Goal: Task Accomplishment & Management: Manage account settings

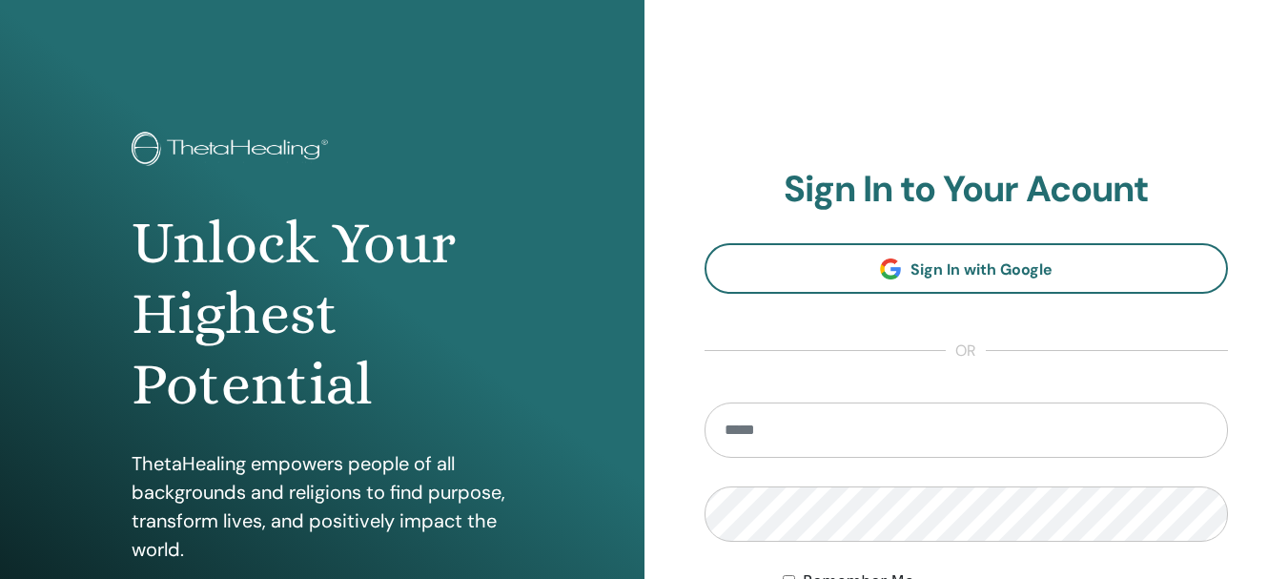
scroll to position [337, 0]
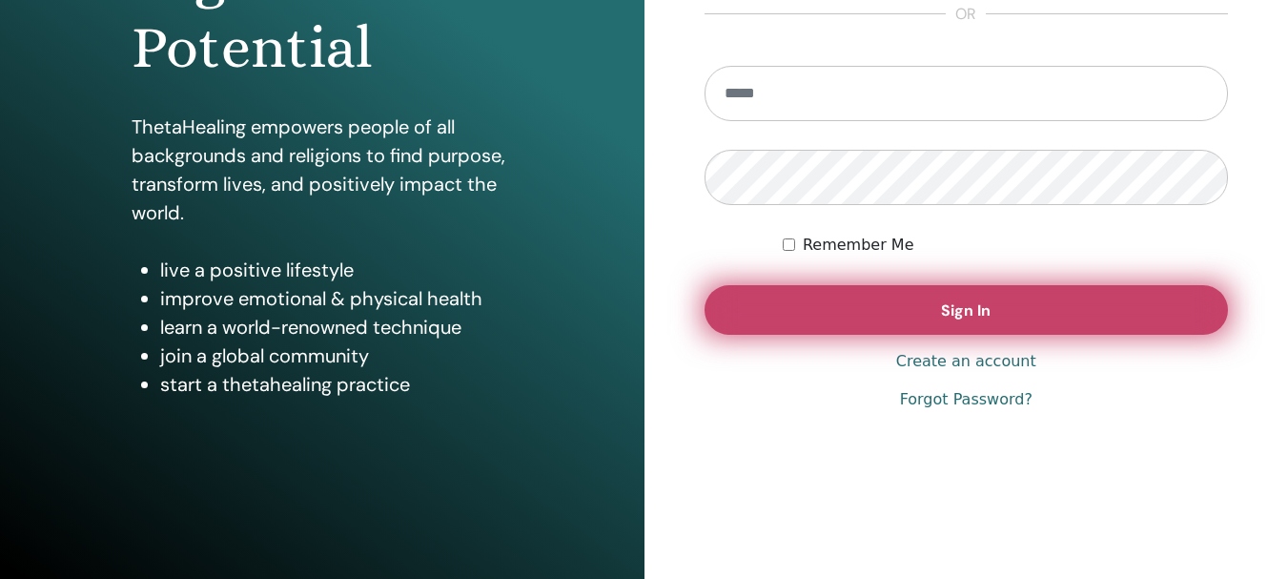
type input "**********"
click at [991, 317] on button "Sign In" at bounding box center [967, 310] width 524 height 50
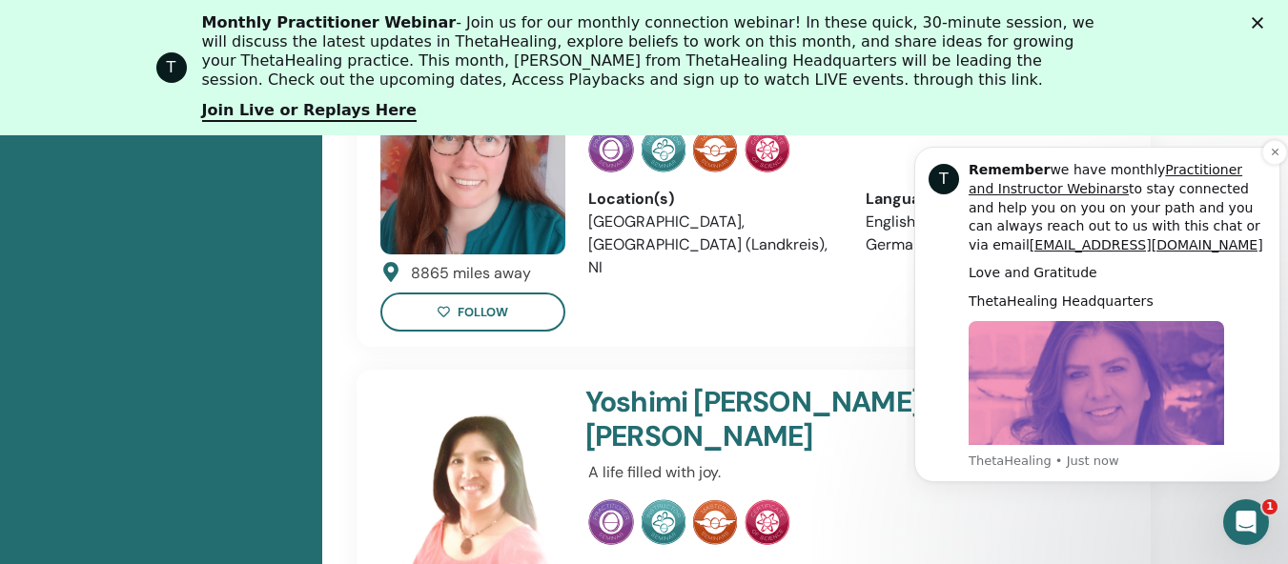
scroll to position [1290, 0]
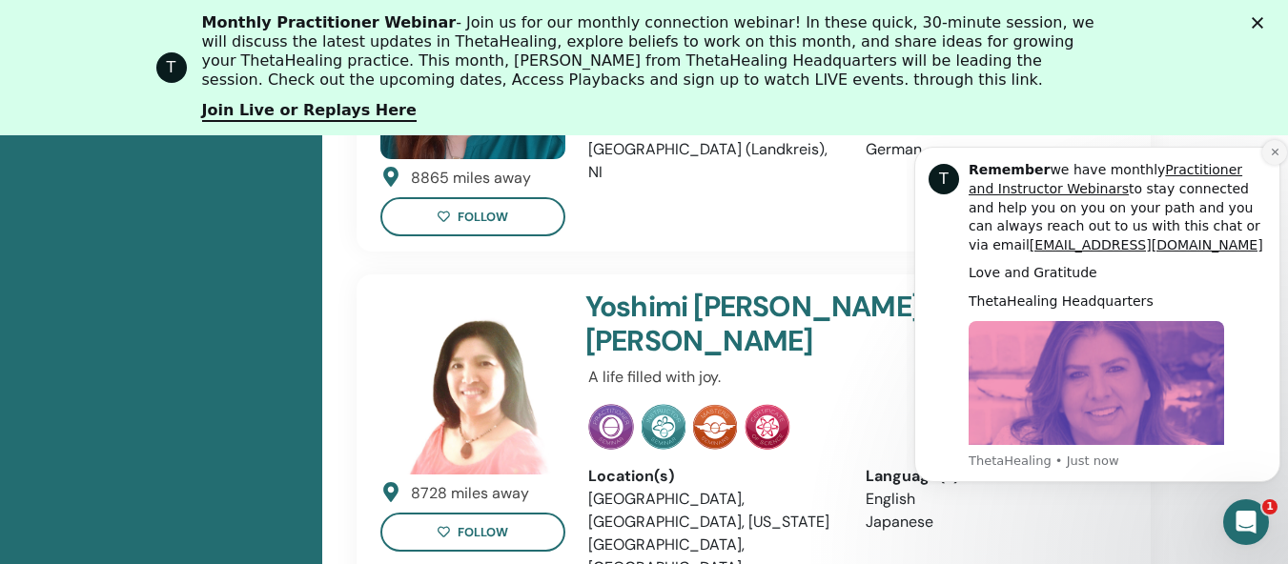
click at [1272, 155] on icon "Dismiss notification" at bounding box center [1274, 152] width 7 height 7
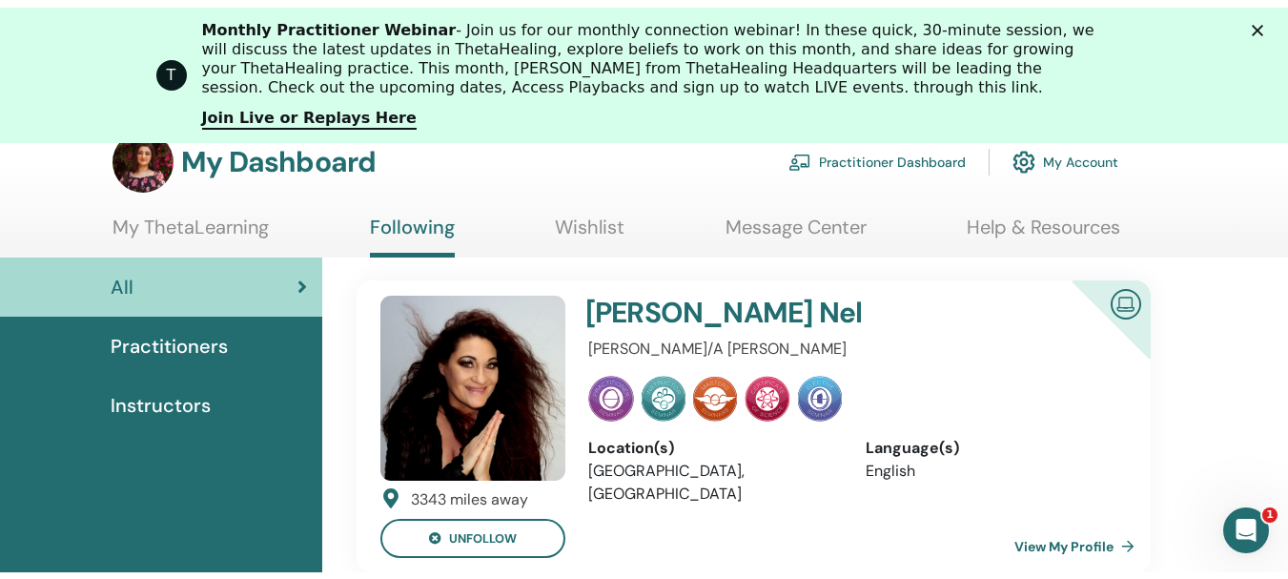
scroll to position [0, 0]
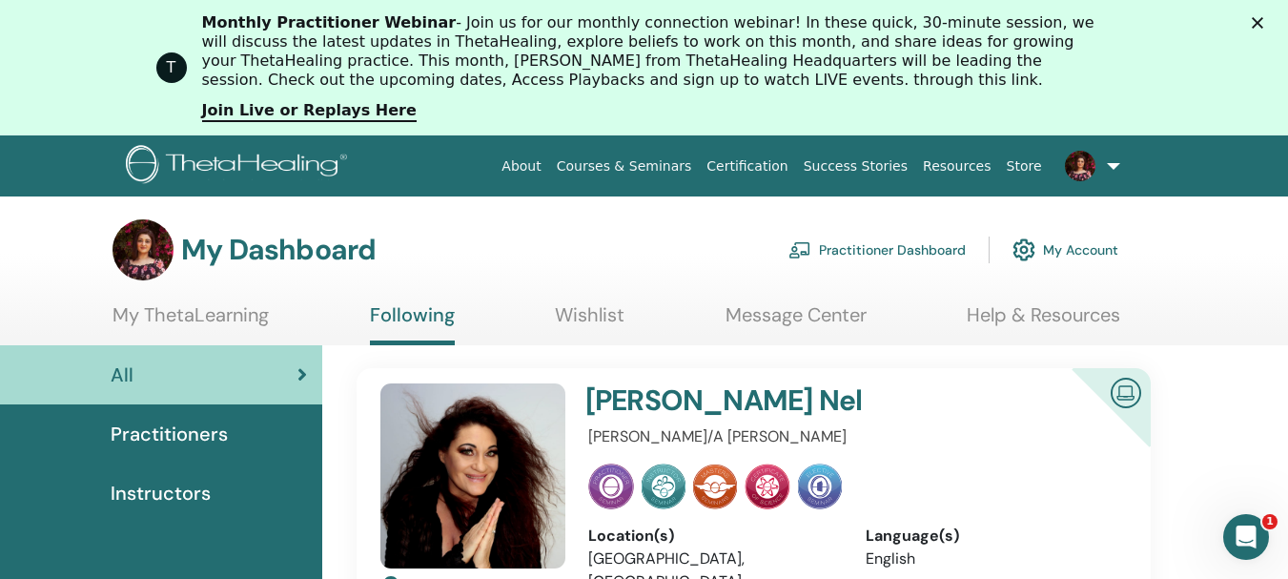
click at [183, 376] on div "All" at bounding box center [161, 374] width 292 height 29
click at [1096, 251] on link "My Account" at bounding box center [1066, 250] width 106 height 42
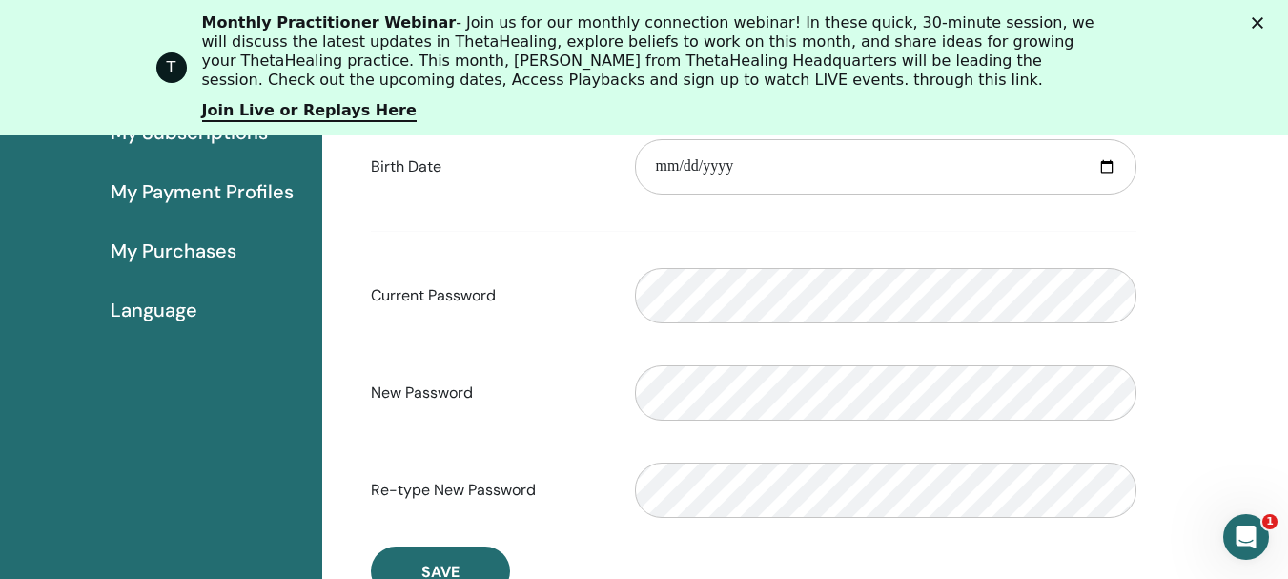
scroll to position [137, 0]
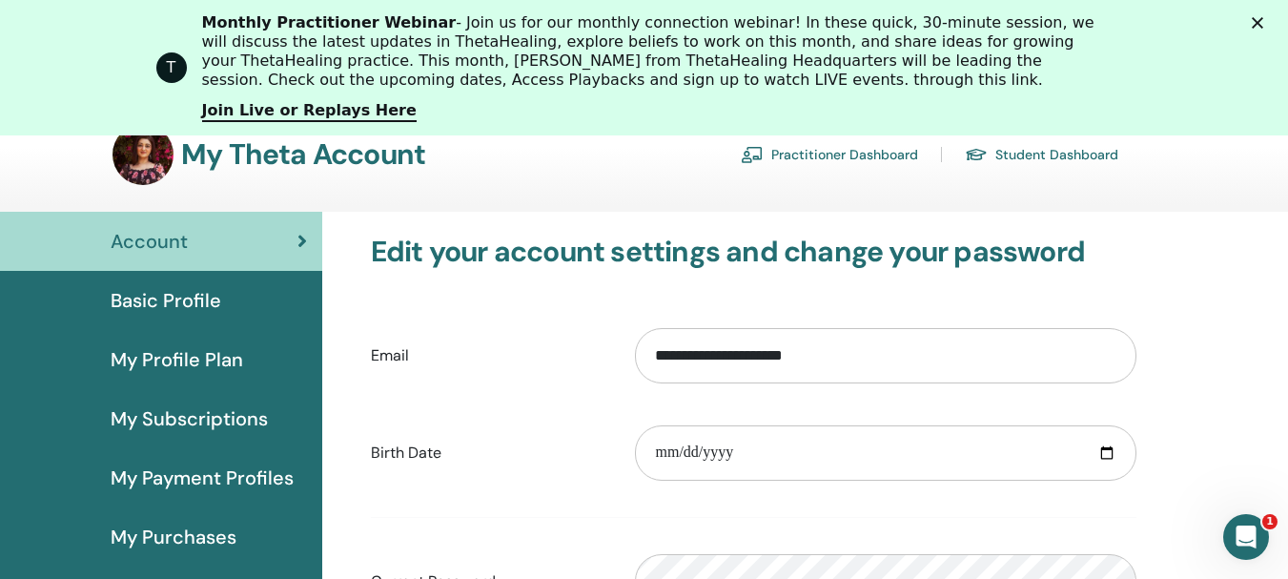
click at [174, 297] on span "Basic Profile" at bounding box center [166, 300] width 111 height 29
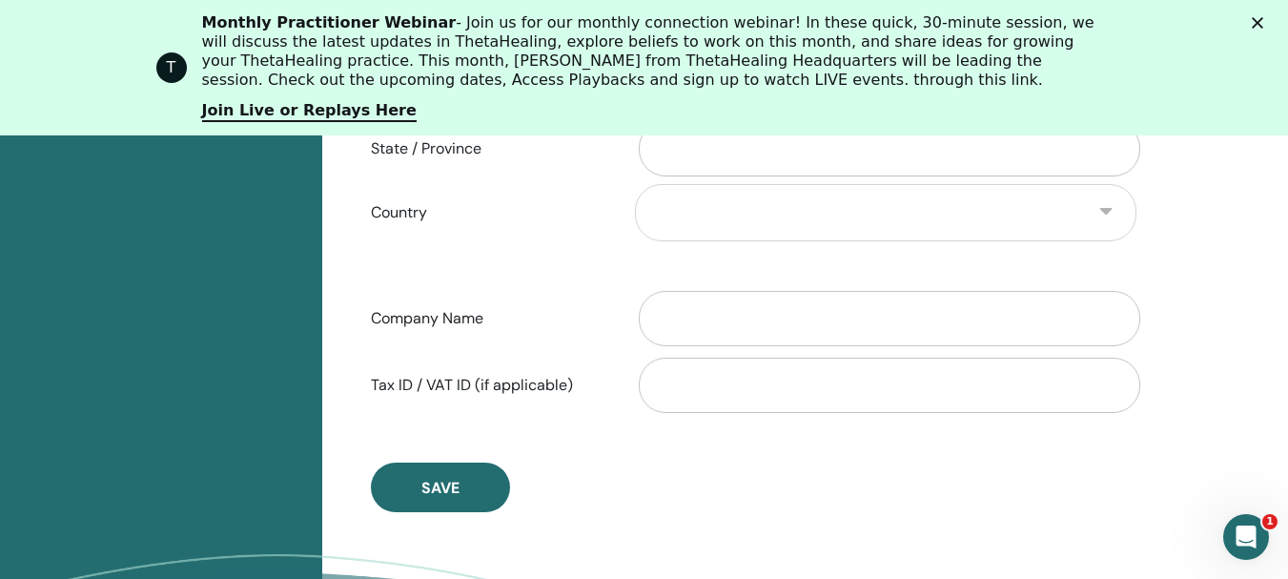
scroll to position [614, 0]
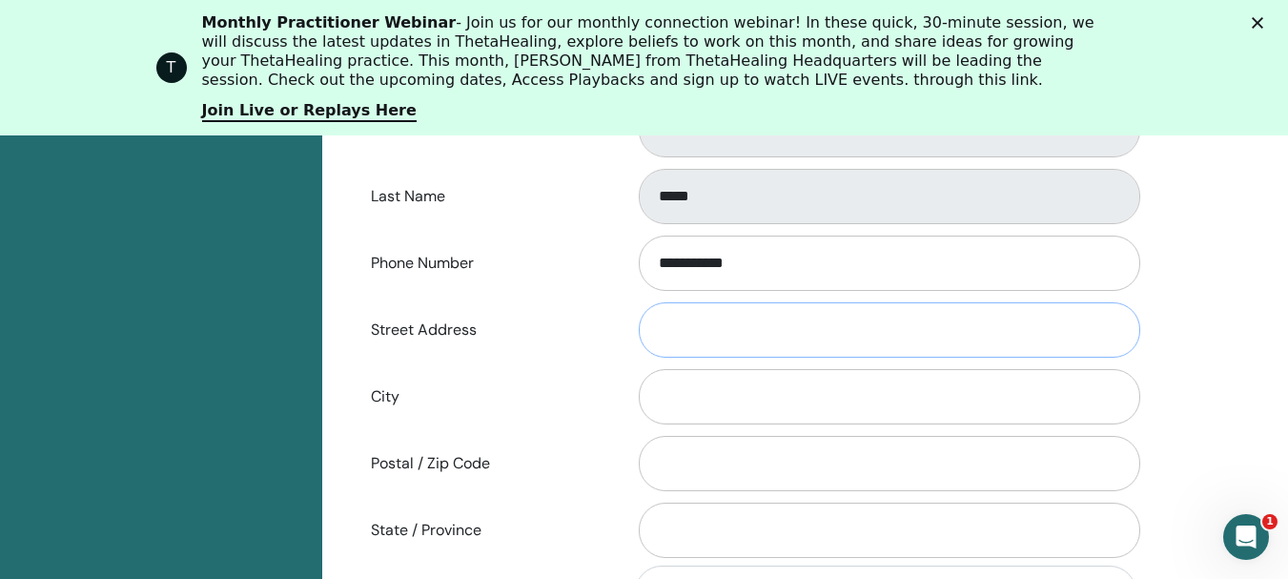
click at [745, 329] on input "Street Address" at bounding box center [890, 329] width 502 height 55
type input "**********"
type input "****"
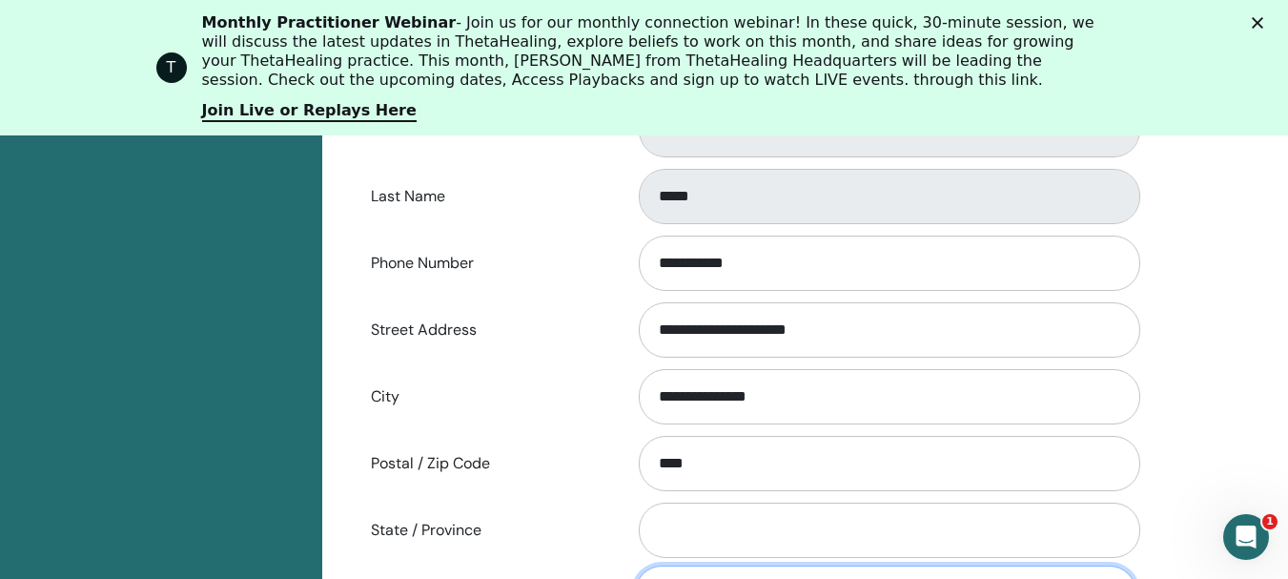
select select "***"
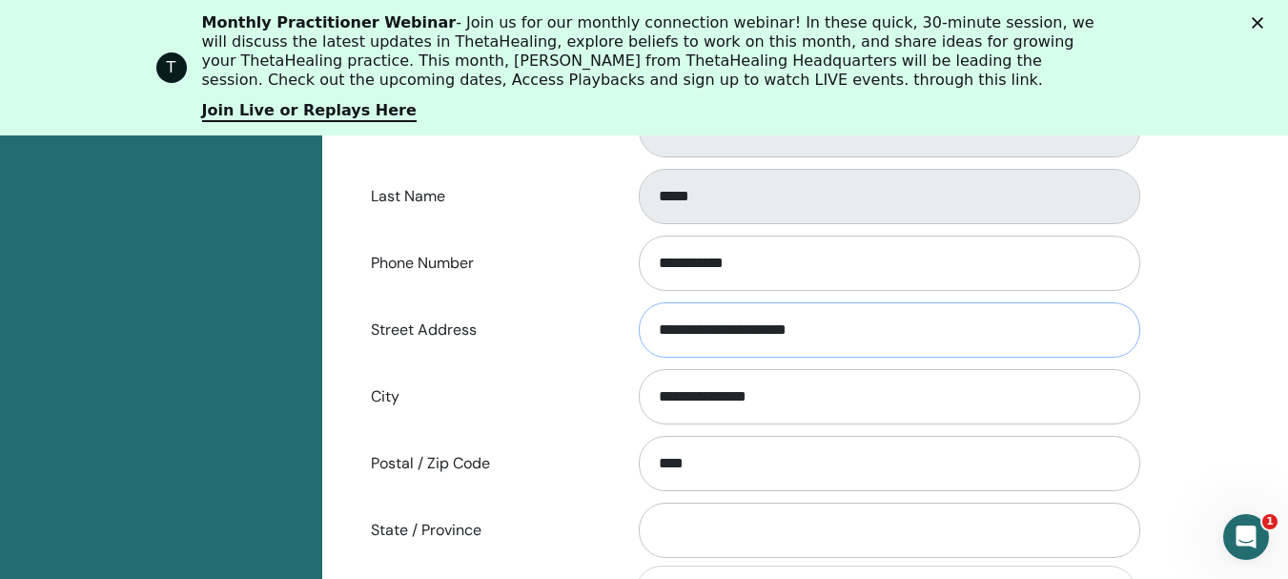
scroll to position [805, 0]
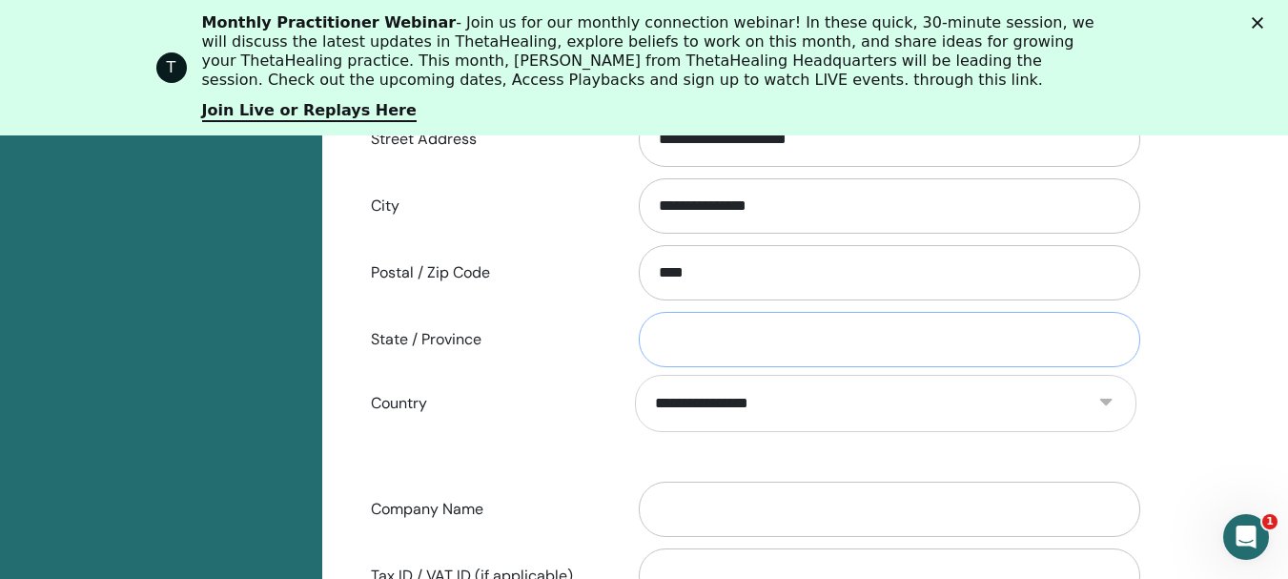
click at [776, 353] on input "State / Province" at bounding box center [890, 339] width 502 height 55
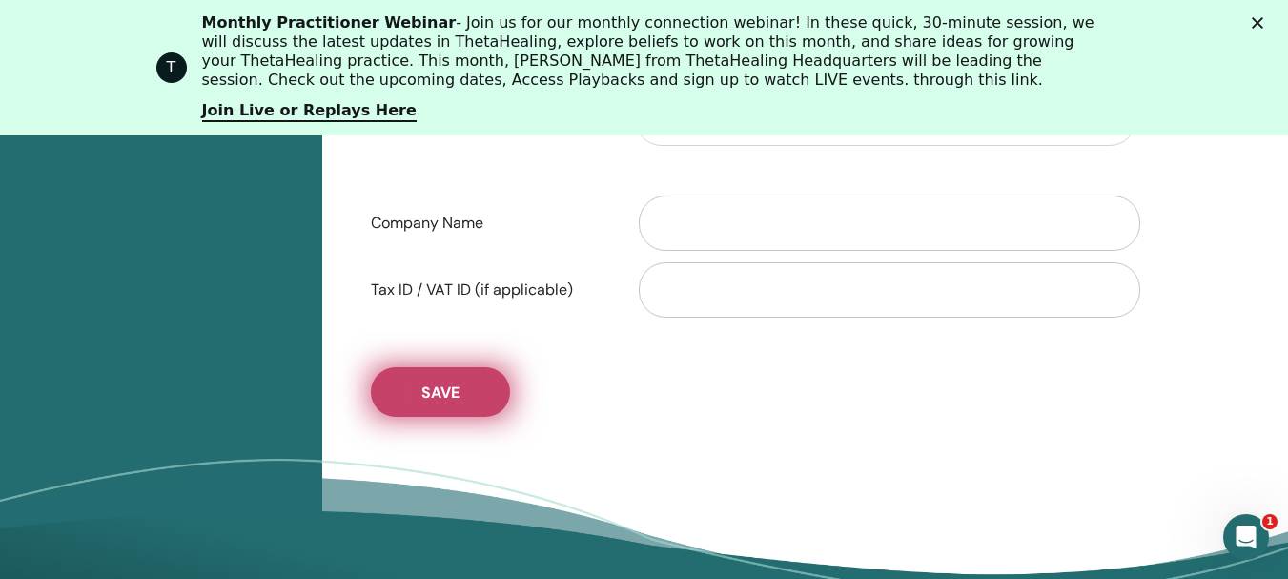
click at [470, 391] on button "Save" at bounding box center [440, 392] width 139 height 50
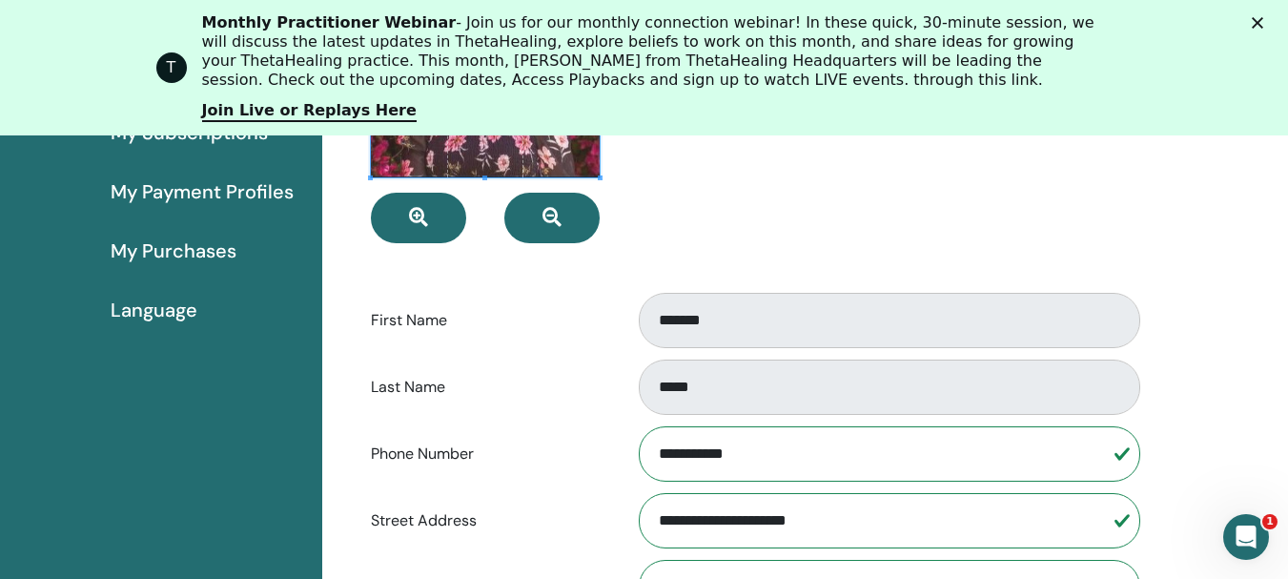
scroll to position [137, 0]
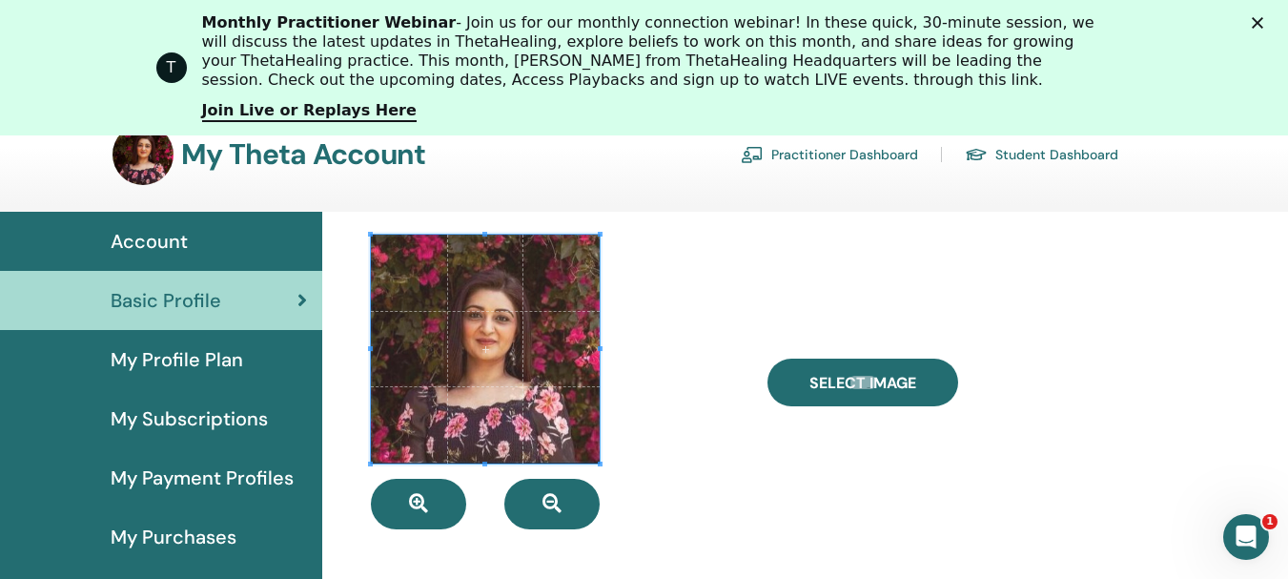
click at [172, 359] on span "My Profile Plan" at bounding box center [177, 359] width 133 height 29
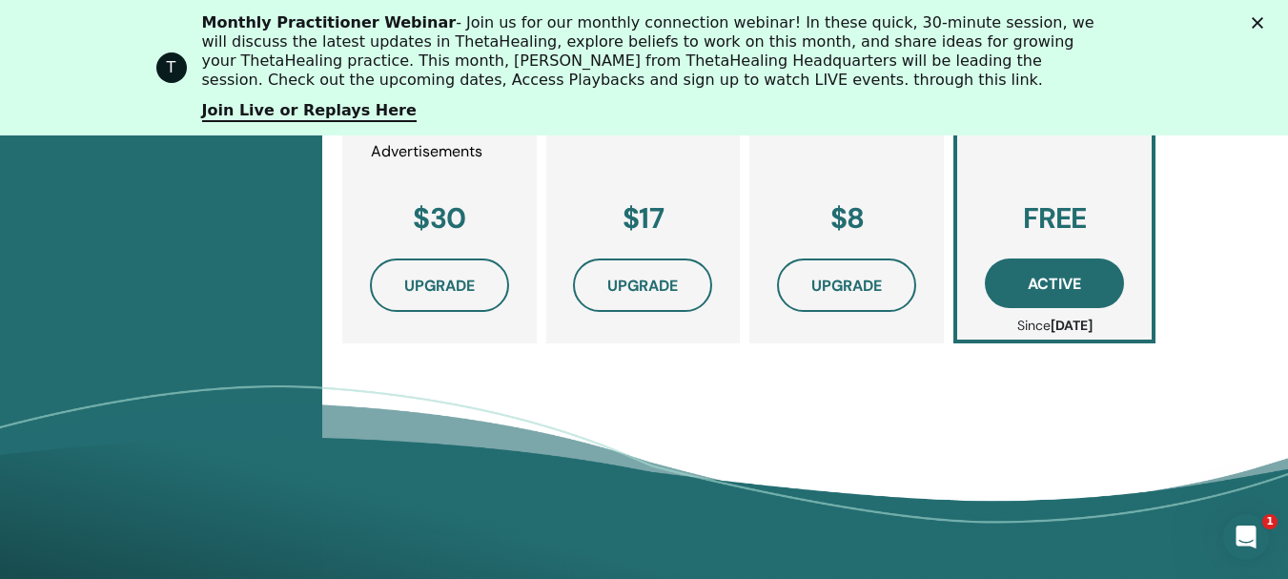
scroll to position [1091, 0]
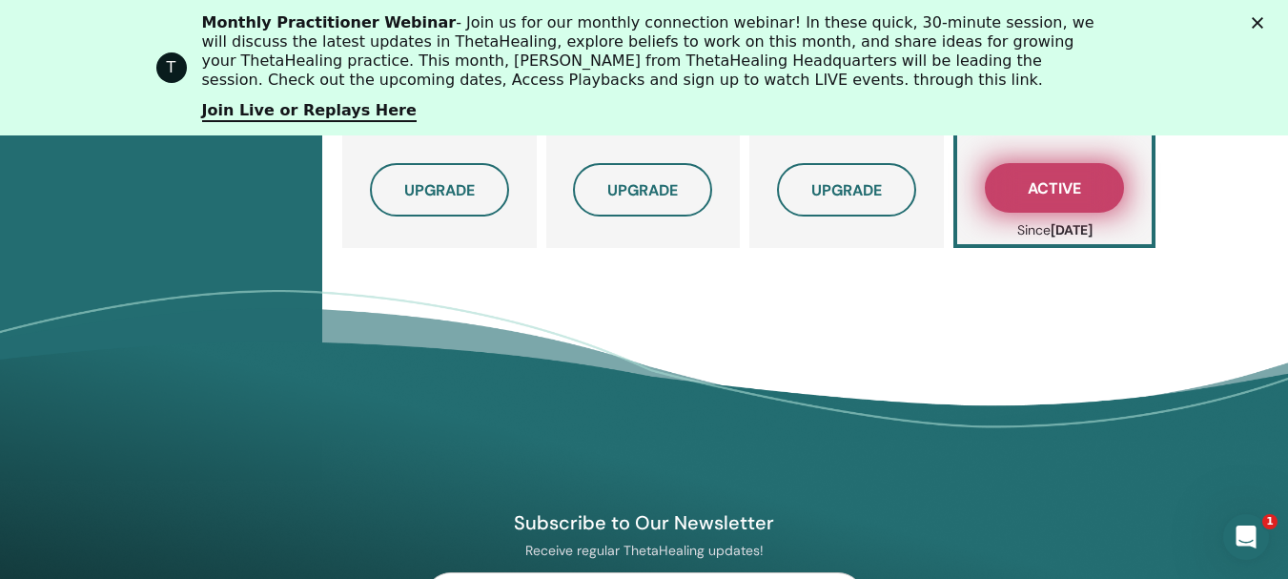
click at [1059, 189] on span "Active" at bounding box center [1054, 188] width 53 height 20
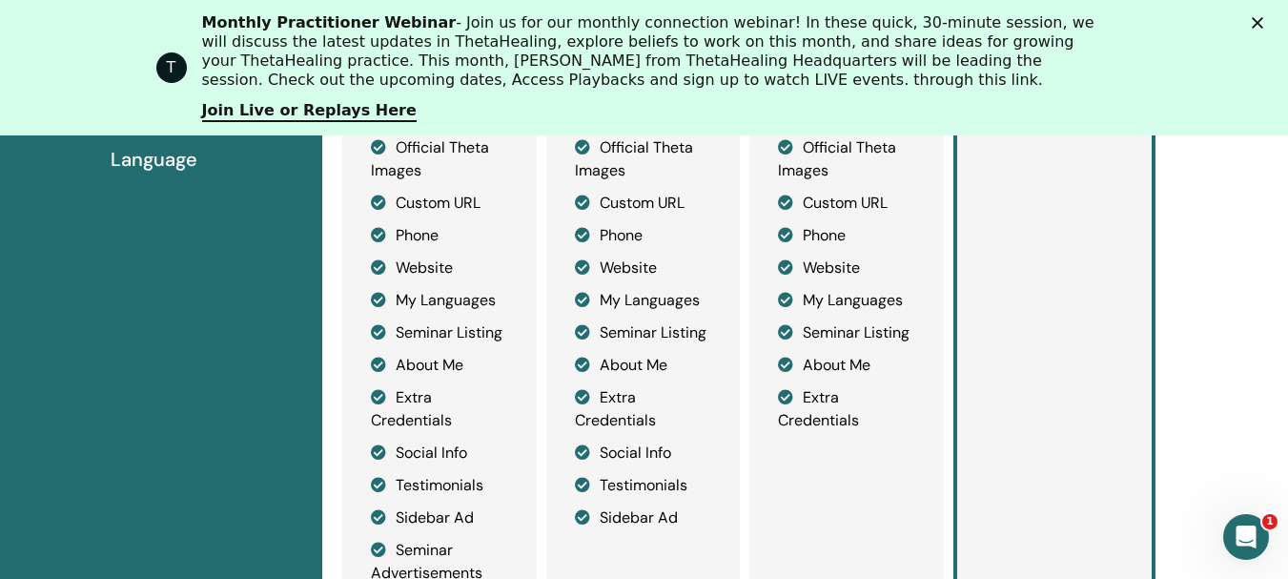
scroll to position [193, 0]
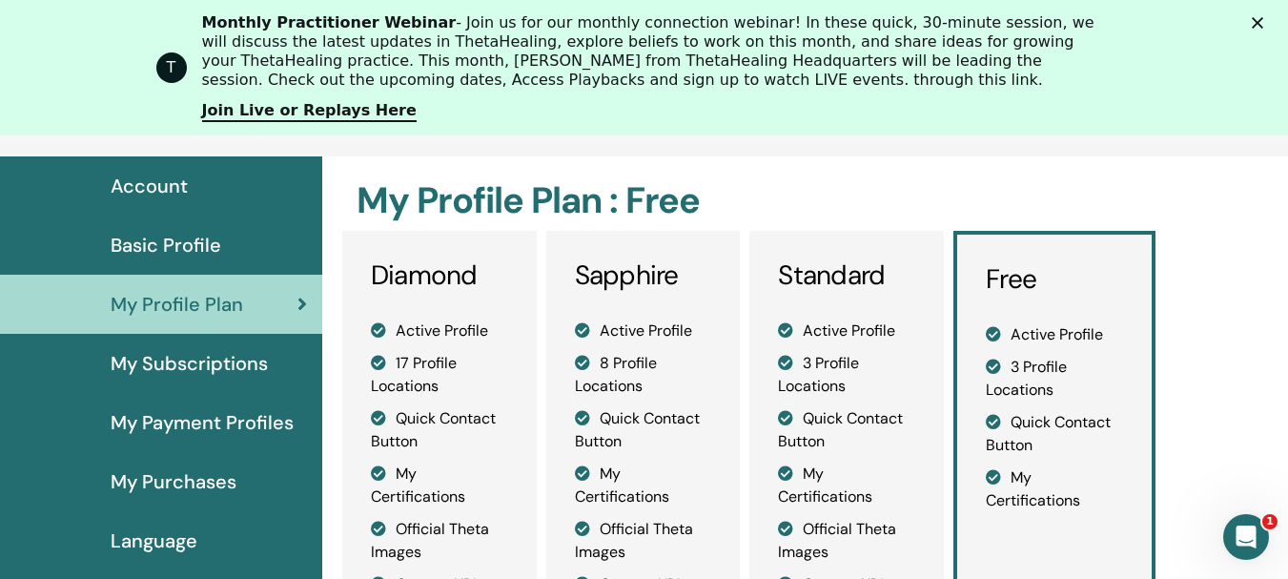
click at [195, 358] on span "My Subscriptions" at bounding box center [189, 363] width 157 height 29
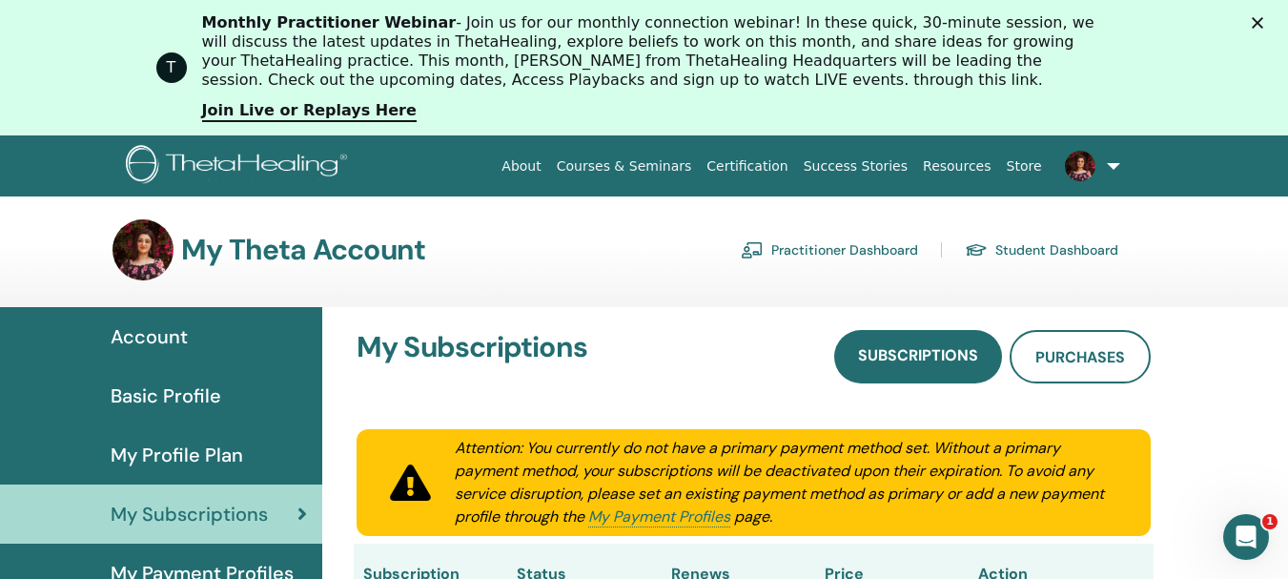
scroll to position [328, 0]
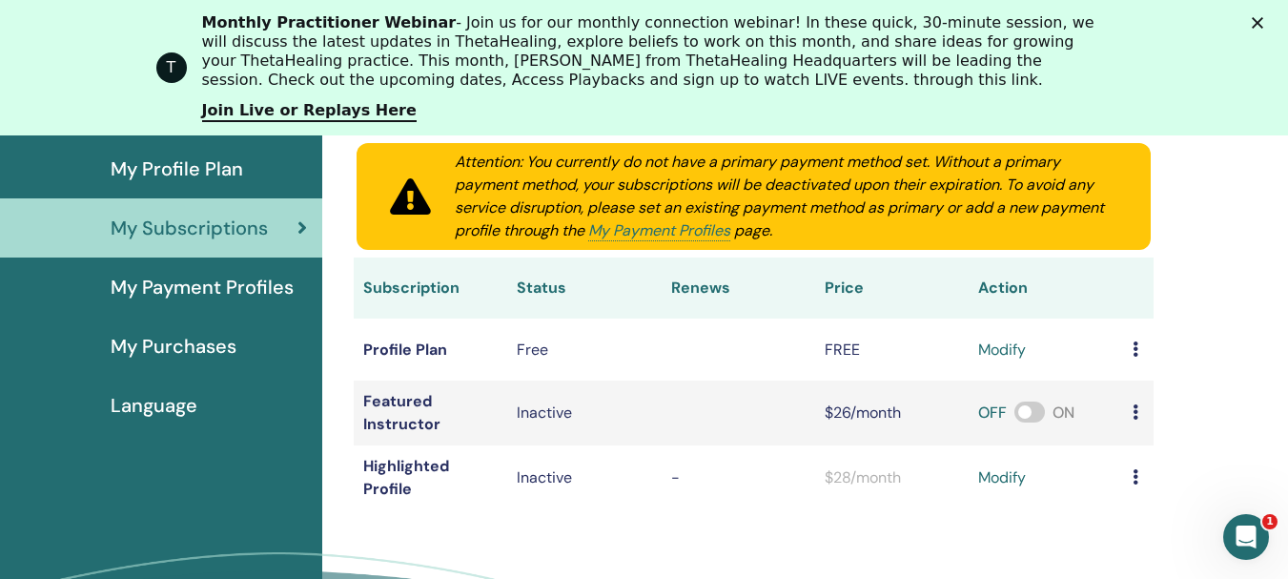
click at [181, 278] on span "My Payment Profiles" at bounding box center [202, 287] width 183 height 29
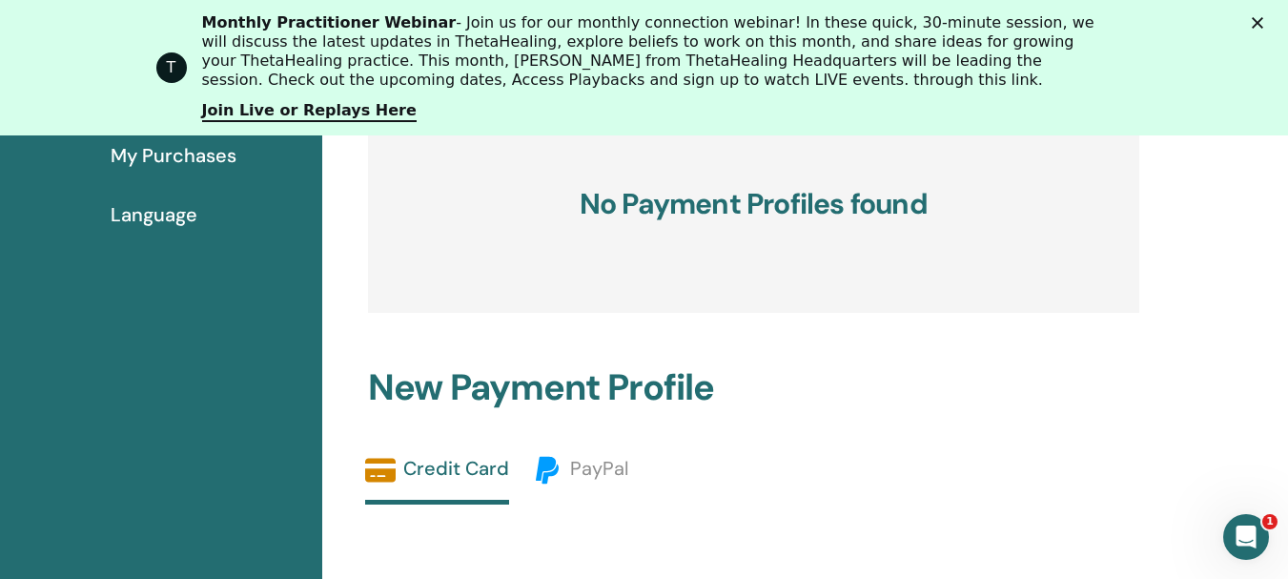
scroll to position [233, 0]
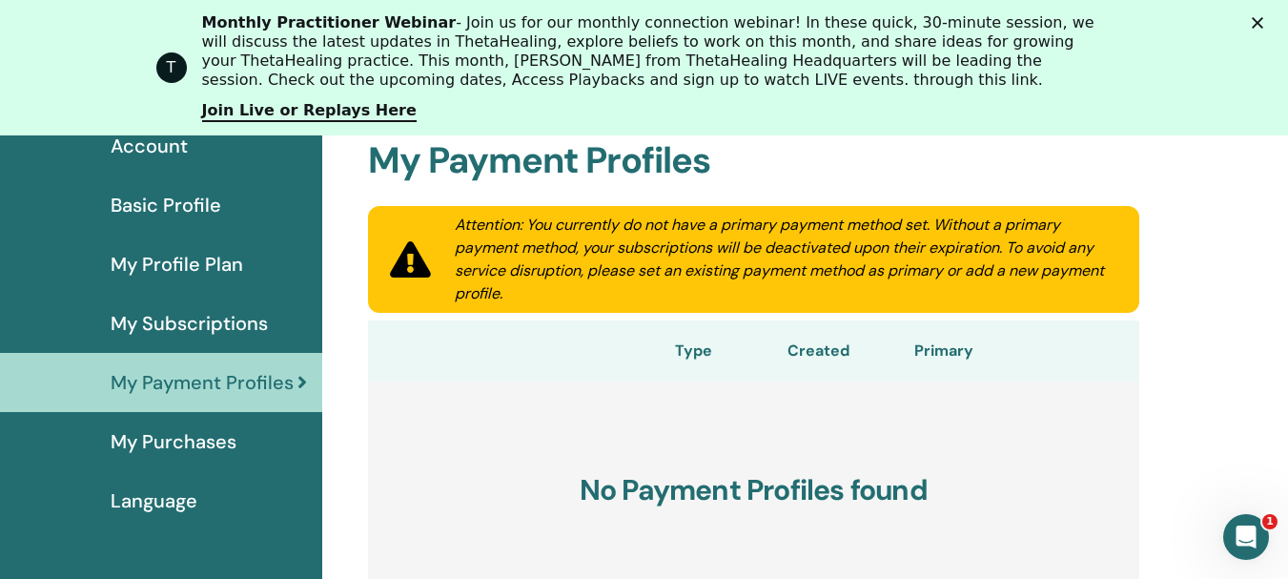
click at [224, 440] on span "My Purchases" at bounding box center [174, 441] width 126 height 29
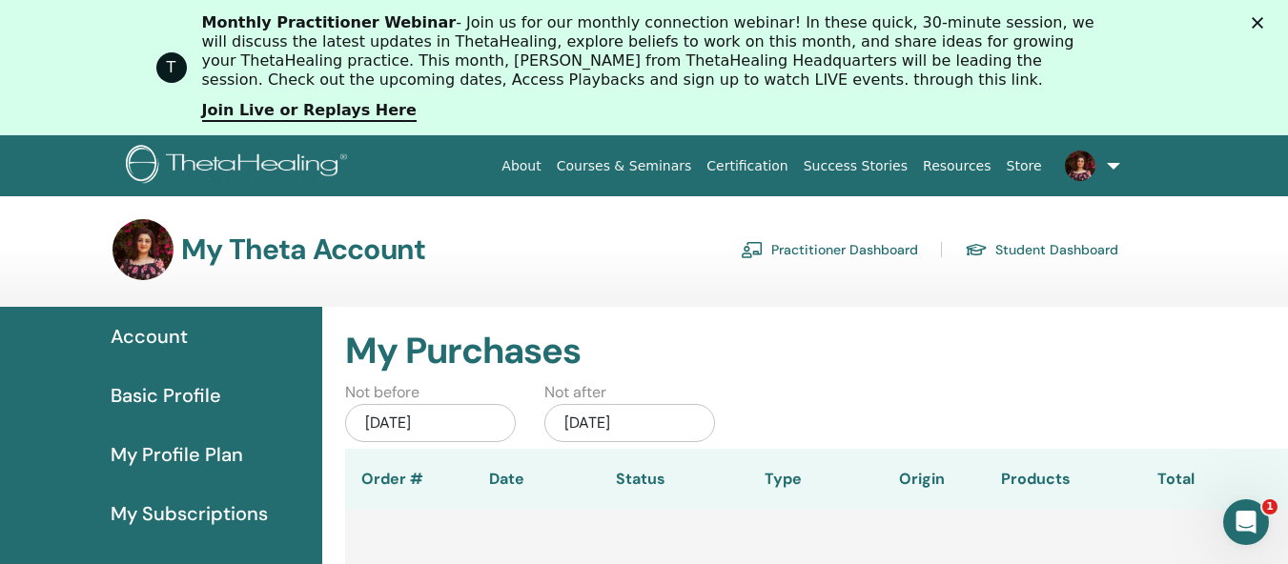
click at [1113, 161] on link at bounding box center [1089, 165] width 78 height 61
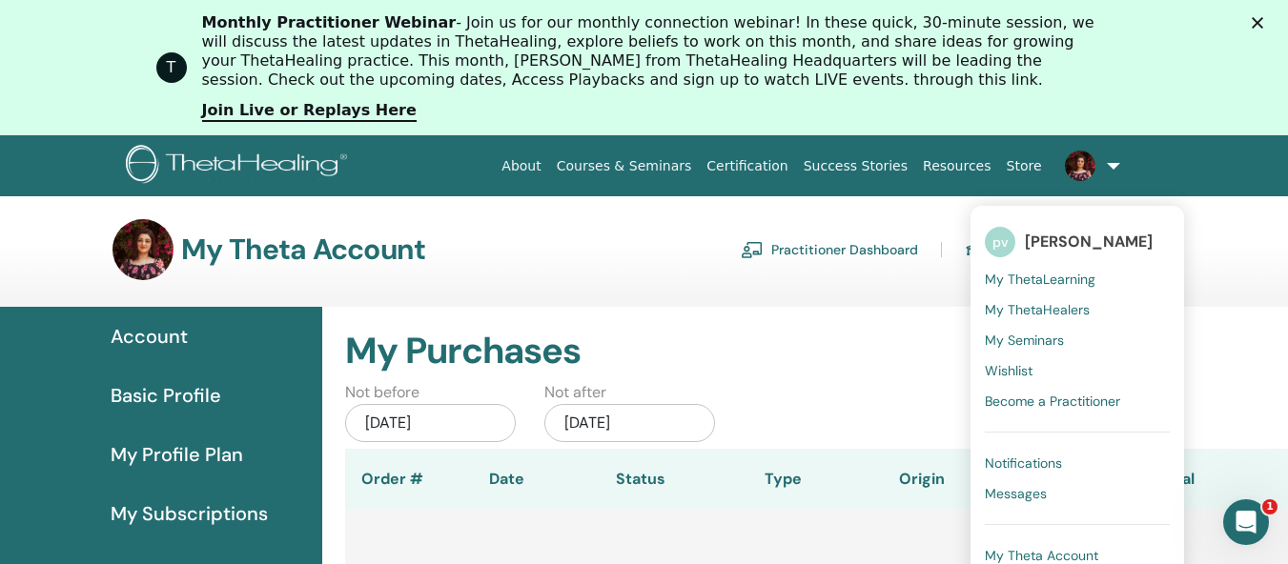
scroll to position [328, 0]
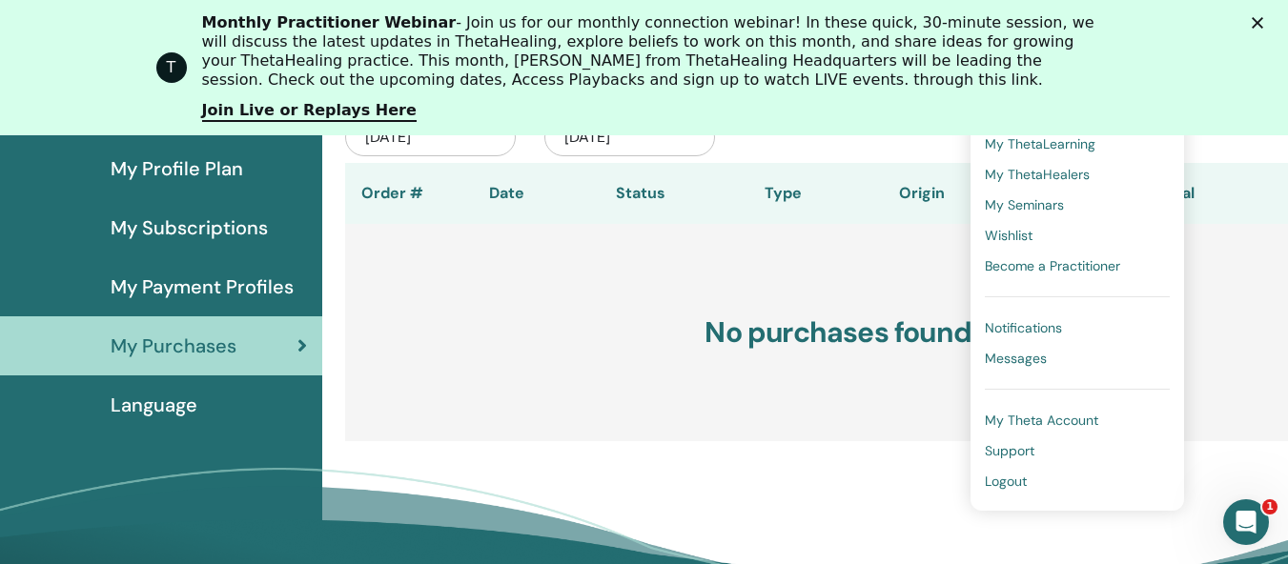
click at [1004, 479] on span "Logout" at bounding box center [1006, 481] width 42 height 17
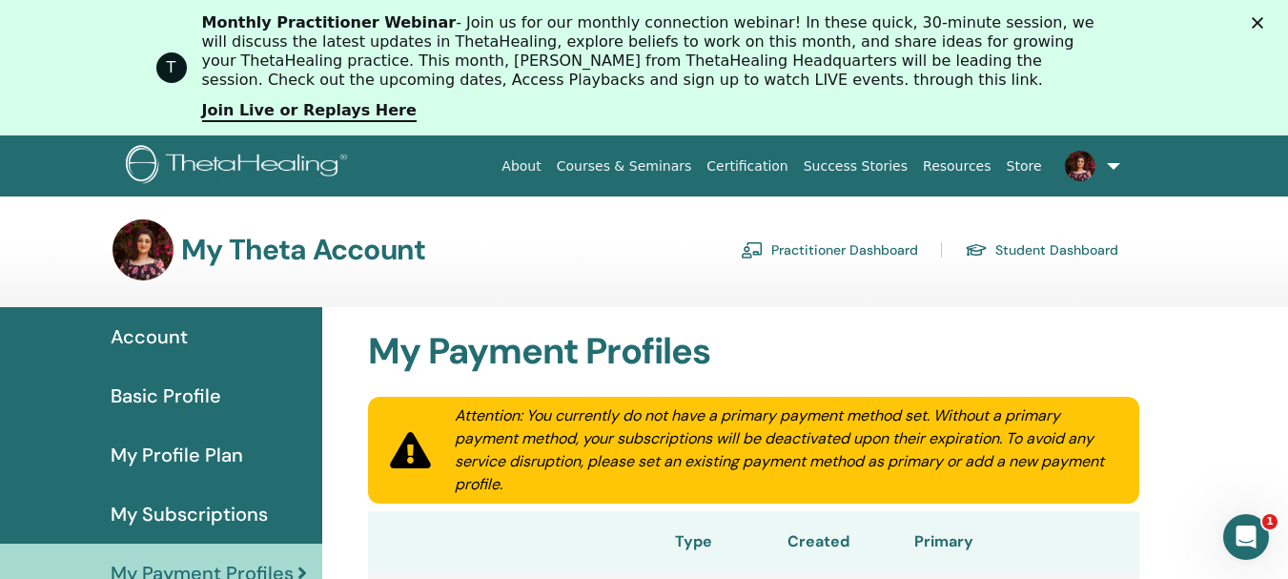
click at [1113, 171] on link at bounding box center [1089, 165] width 78 height 61
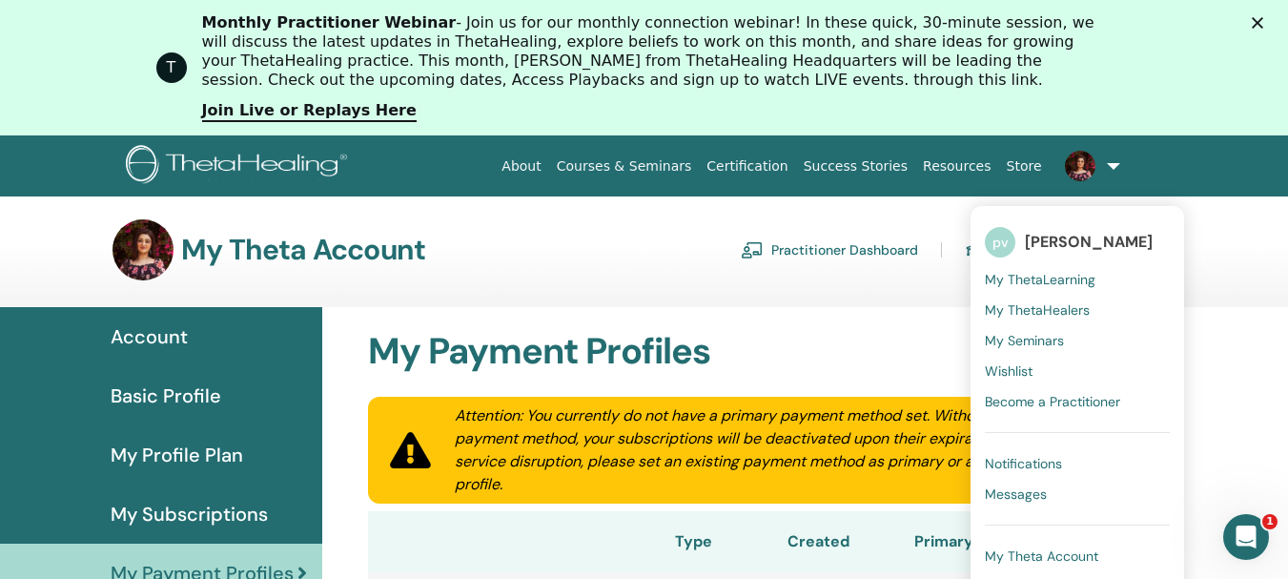
click at [1080, 400] on span "Become a Practitioner" at bounding box center [1052, 401] width 135 height 17
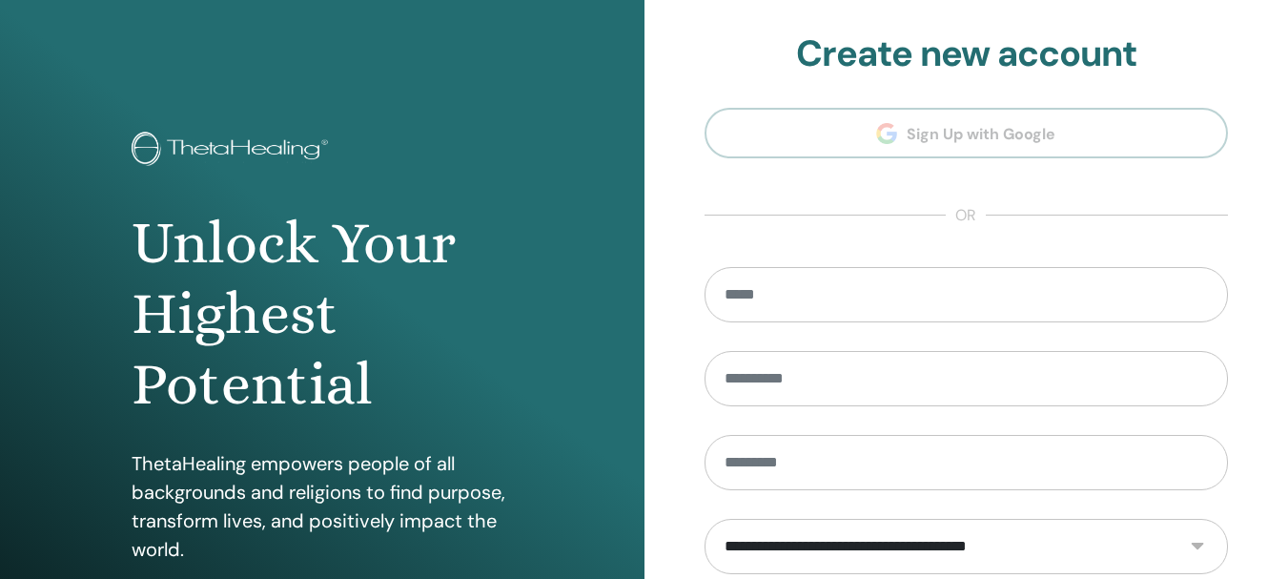
drag, startPoint x: 317, startPoint y: 87, endPoint x: 338, endPoint y: 83, distance: 20.4
click at [322, 86] on div "Unlock Your Highest Potential ThetaHealing empowers people of all backgrounds a…" at bounding box center [322, 457] width 645 height 915
